Goal: Book appointment/travel/reservation

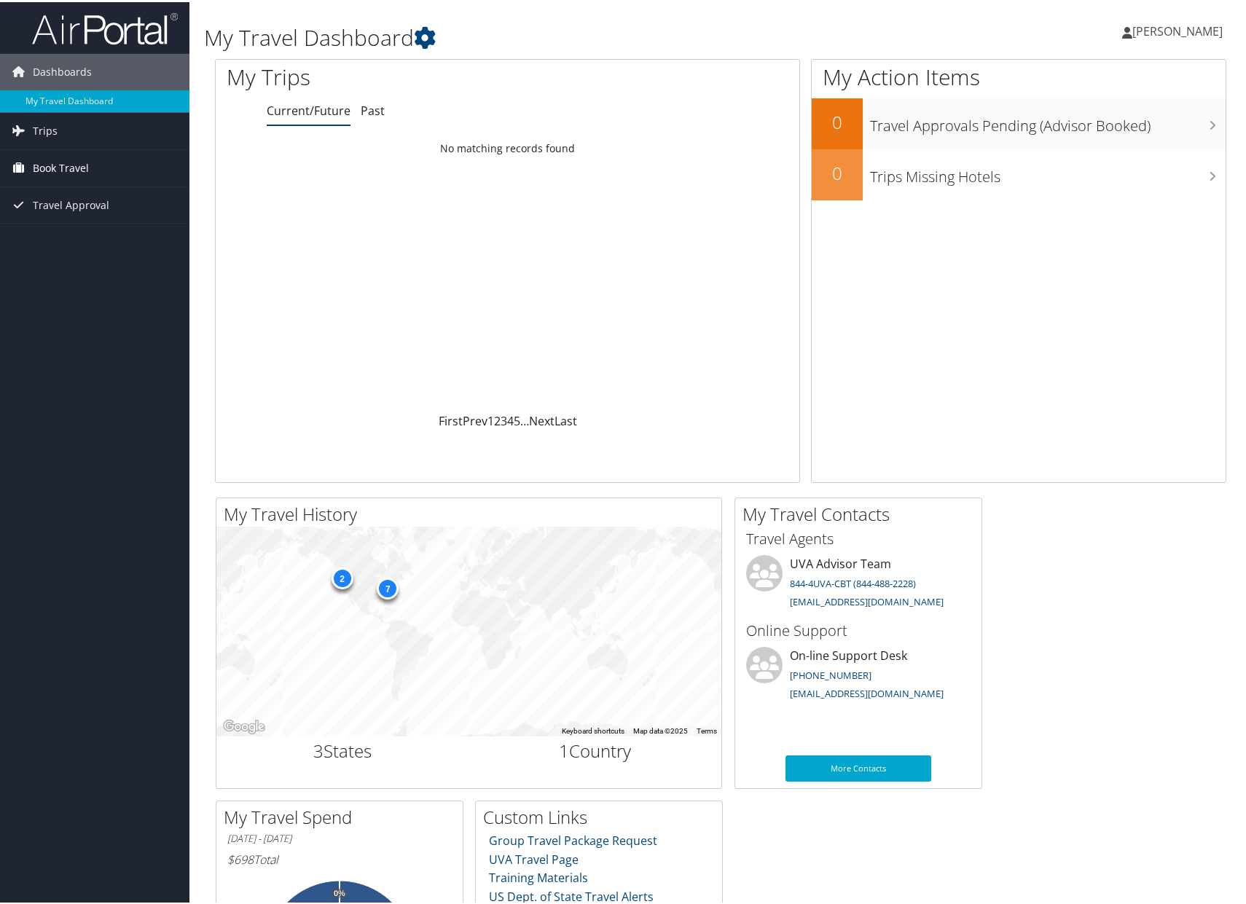
click at [74, 166] on span "Book Travel" at bounding box center [61, 166] width 56 height 36
click at [90, 240] on link "Book/Manage Online Trips" at bounding box center [94, 239] width 189 height 22
